Goal: Transaction & Acquisition: Purchase product/service

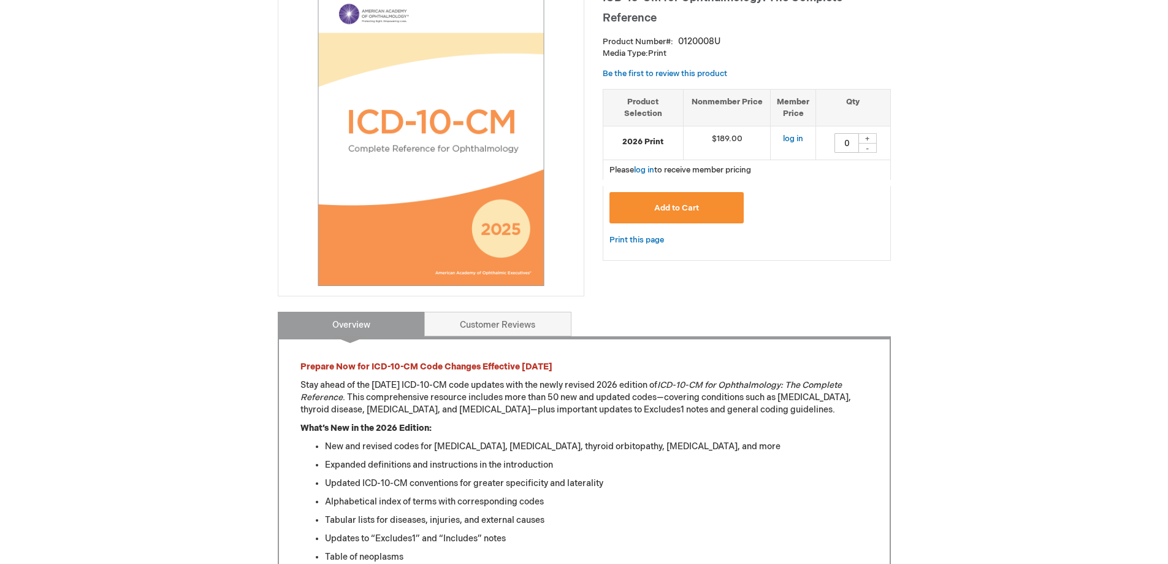
scroll to position [184, 0]
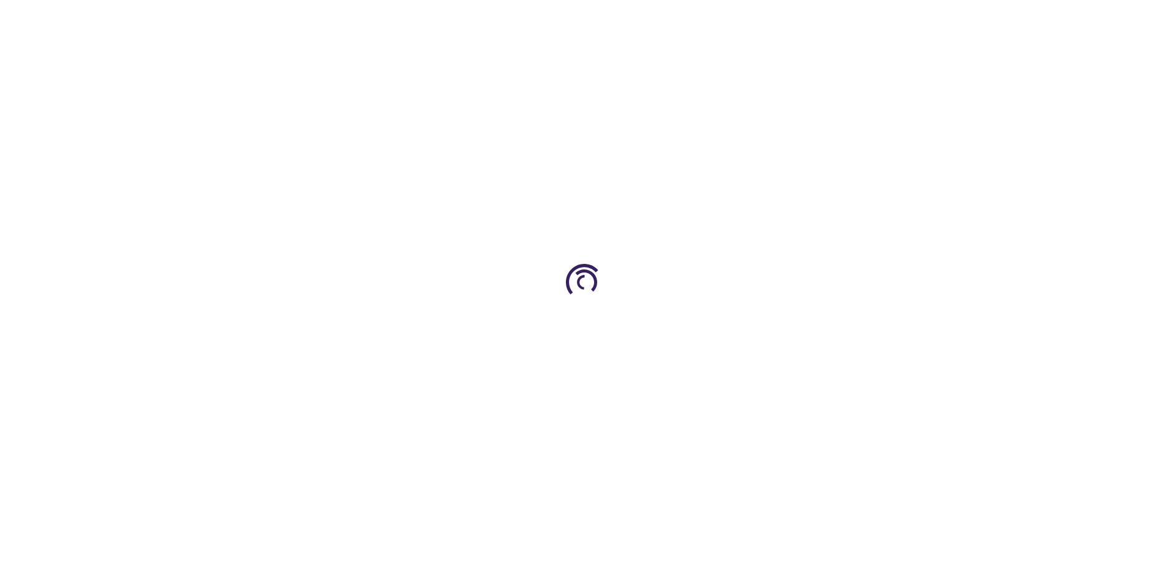
type input "0"
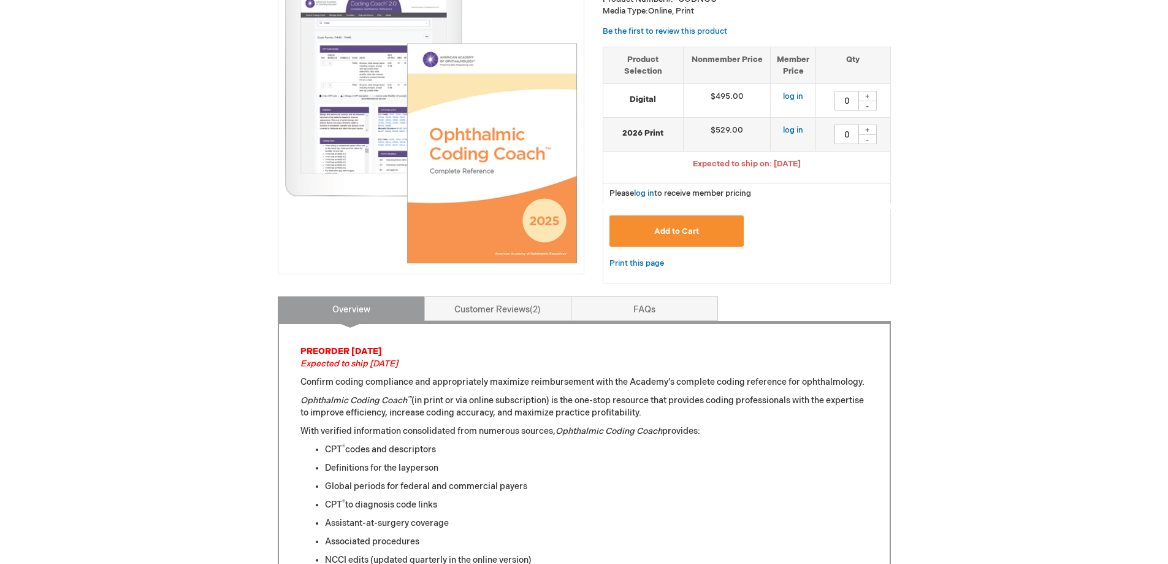
scroll to position [123, 0]
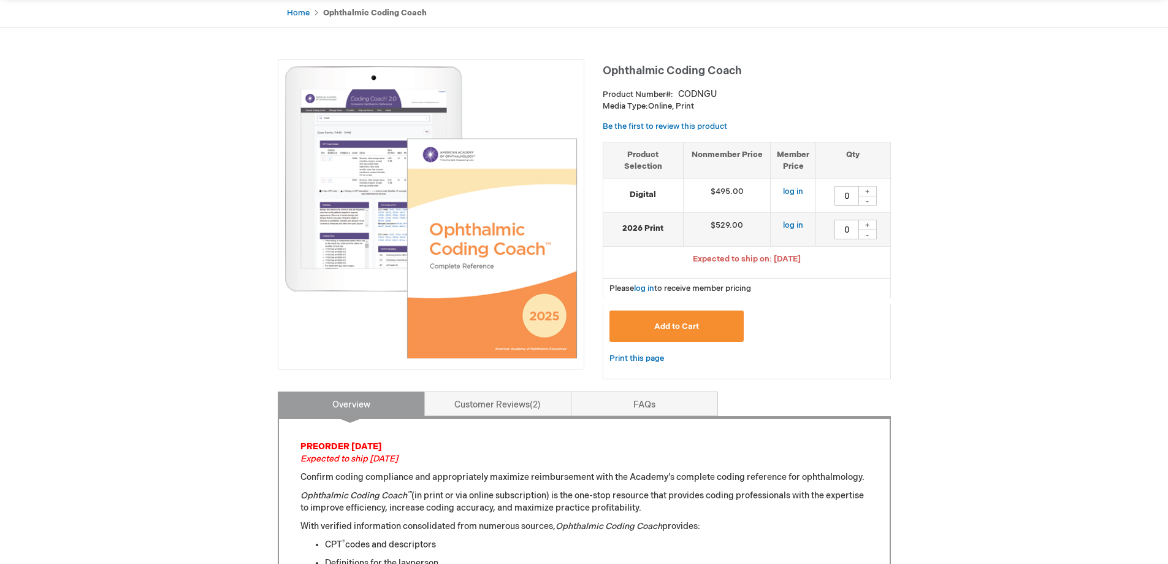
click at [369, 203] on img at bounding box center [431, 212] width 293 height 293
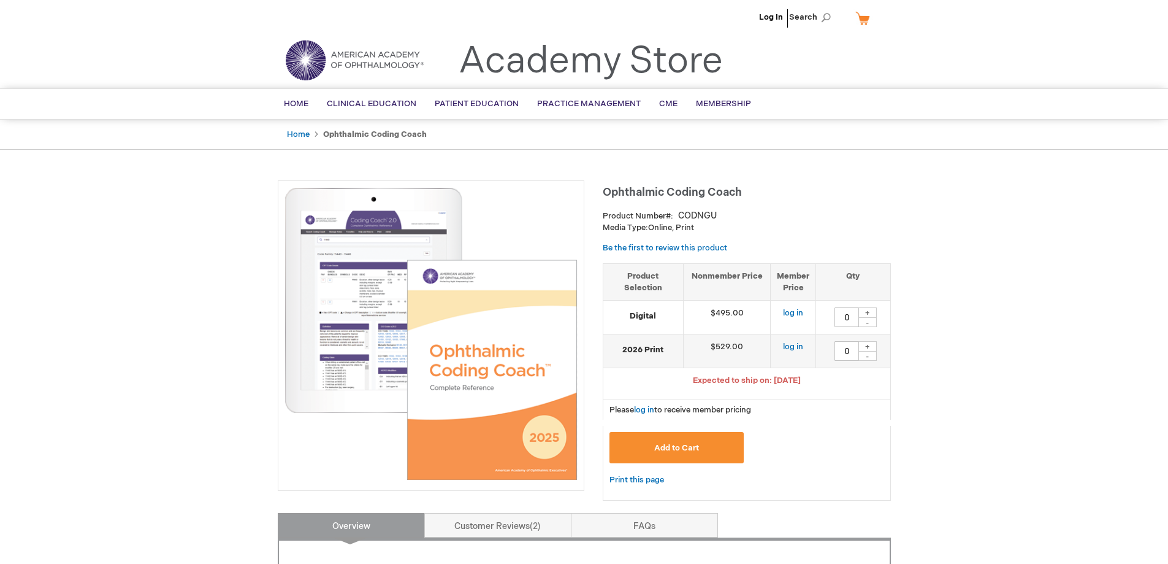
scroll to position [0, 0]
click at [339, 304] on img at bounding box center [431, 334] width 293 height 293
click at [348, 331] on img at bounding box center [431, 334] width 293 height 293
